Goal: Transaction & Acquisition: Purchase product/service

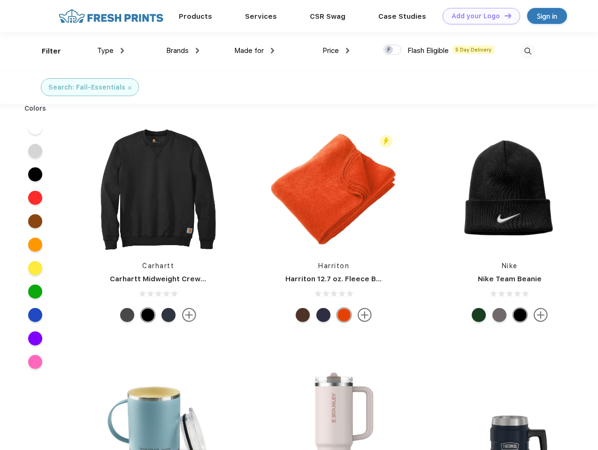
click at [477, 16] on link "Add your Logo Design Tool" at bounding box center [480, 16] width 77 height 16
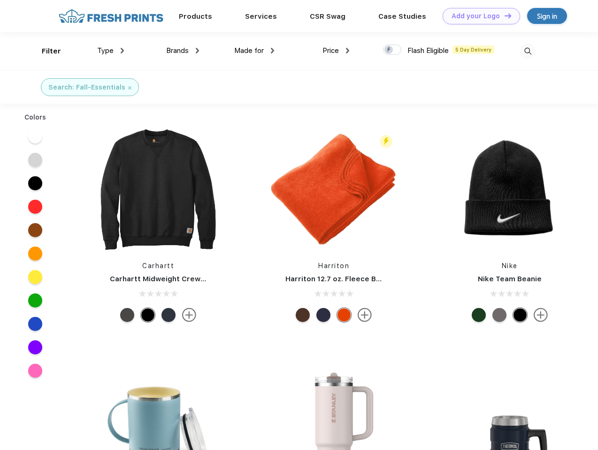
click at [0, 0] on div "Design Tool" at bounding box center [0, 0] width 0 height 0
click at [503, 15] on link "Add your Logo Design Tool" at bounding box center [480, 16] width 77 height 16
click at [45, 51] on div "Filter" at bounding box center [51, 51] width 19 height 11
click at [111, 51] on span "Type" at bounding box center [105, 50] width 16 height 8
click at [182, 51] on span "Brands" at bounding box center [177, 50] width 23 height 8
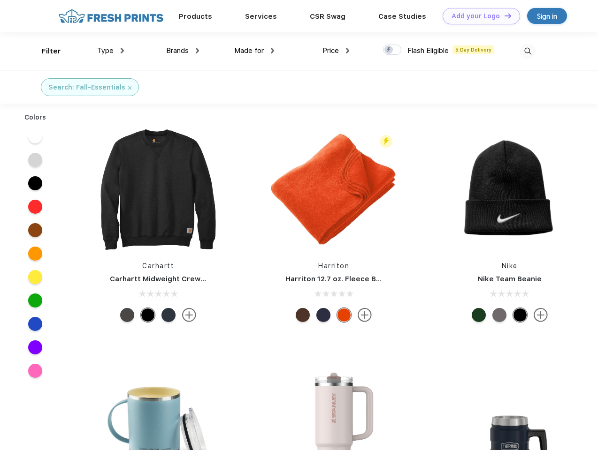
click at [254, 51] on span "Made for" at bounding box center [249, 50] width 30 height 8
click at [336, 51] on span "Price" at bounding box center [330, 50] width 16 height 8
click at [392, 50] on div at bounding box center [392, 50] width 18 height 10
click at [389, 50] on input "checkbox" at bounding box center [386, 47] width 6 height 6
click at [527, 51] on img at bounding box center [527, 51] width 15 height 15
